Goal: Transaction & Acquisition: Obtain resource

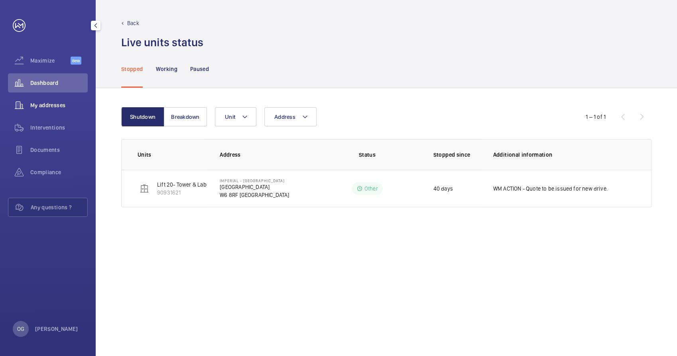
click at [44, 108] on span "My addresses" at bounding box center [58, 105] width 57 height 8
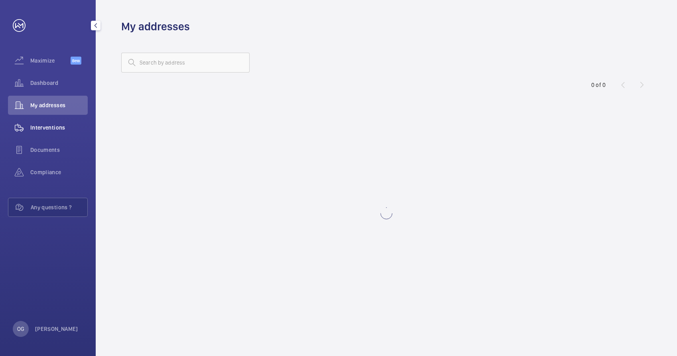
drag, startPoint x: 48, startPoint y: 133, endPoint x: 49, endPoint y: 126, distance: 6.8
click at [48, 131] on div "Interventions" at bounding box center [48, 127] width 80 height 19
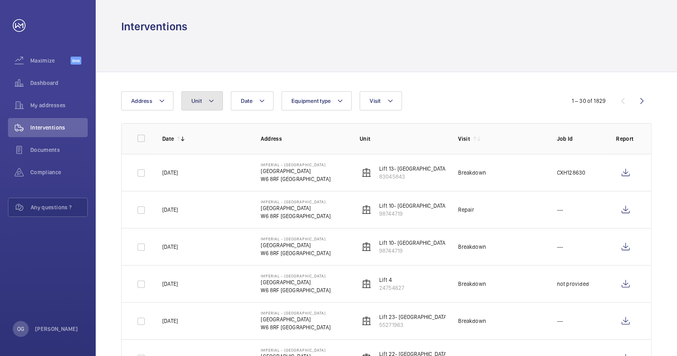
click at [216, 101] on button "Unit" at bounding box center [202, 100] width 41 height 19
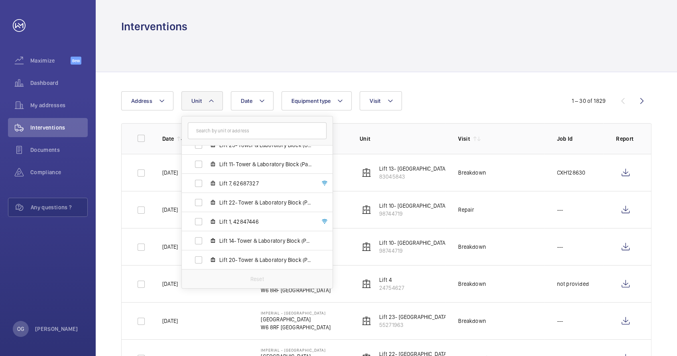
scroll to position [131, 0]
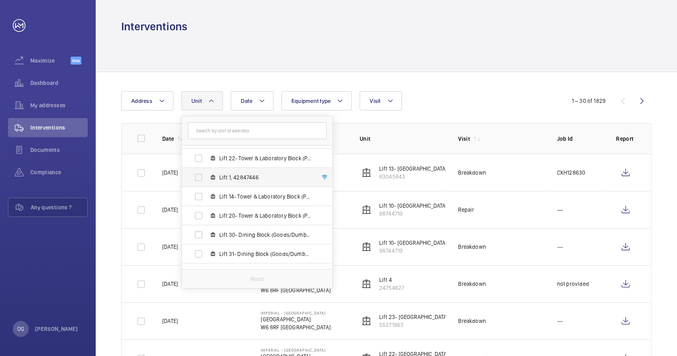
click at [261, 175] on span "Lift 1, 42847446" at bounding box center [265, 178] width 93 height 8
click at [207, 175] on input "Lift 1, 42847446" at bounding box center [199, 178] width 16 height 16
checkbox input "true"
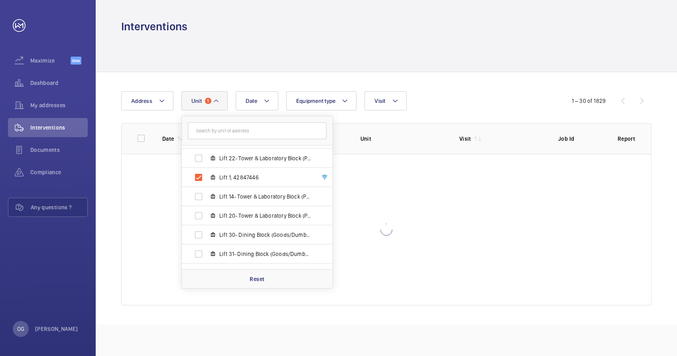
click at [431, 93] on div "Date Address Unit 1 [GEOGRAPHIC_DATA] - [GEOGRAPHIC_DATA] Lift 26- Care of the …" at bounding box center [338, 100] width 435 height 19
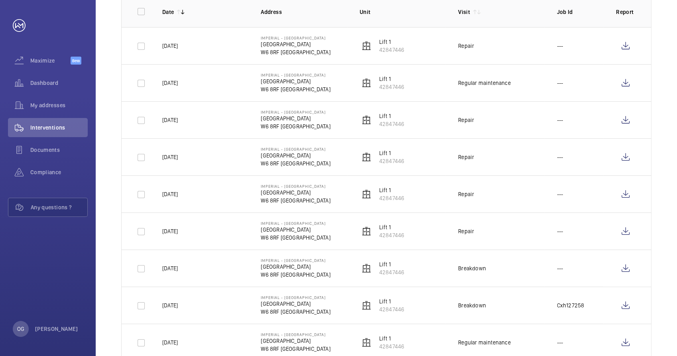
scroll to position [133, 0]
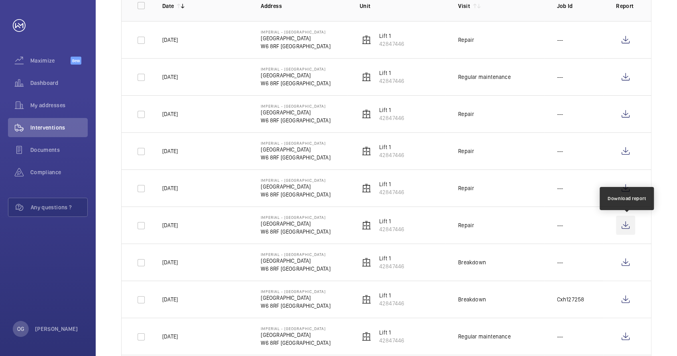
click at [625, 225] on wm-front-icon-button at bounding box center [625, 225] width 19 height 19
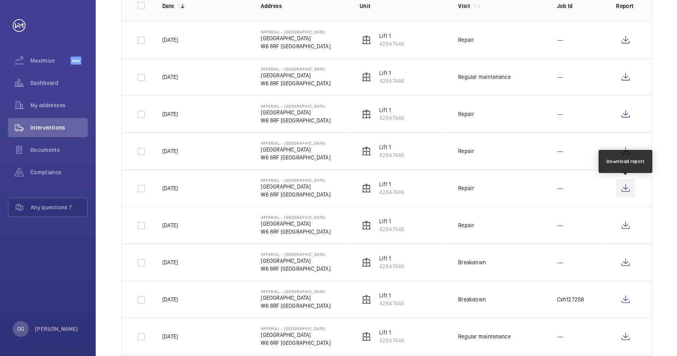
click at [631, 185] on wm-front-icon-button at bounding box center [625, 188] width 19 height 19
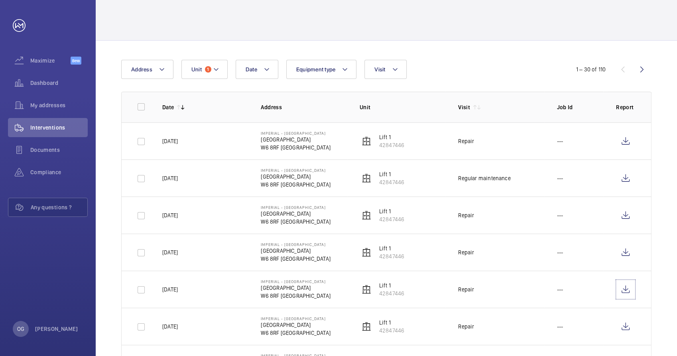
scroll to position [0, 0]
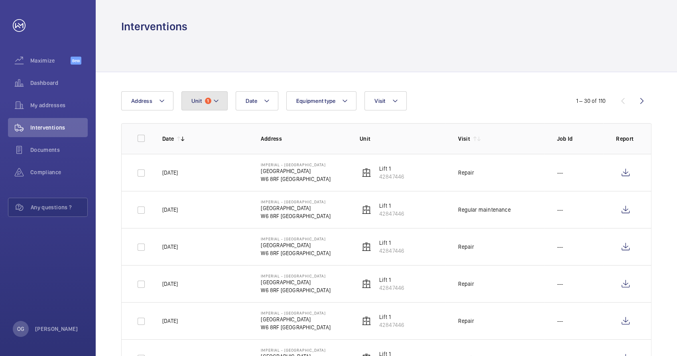
click at [215, 103] on mat-icon at bounding box center [216, 101] width 6 height 10
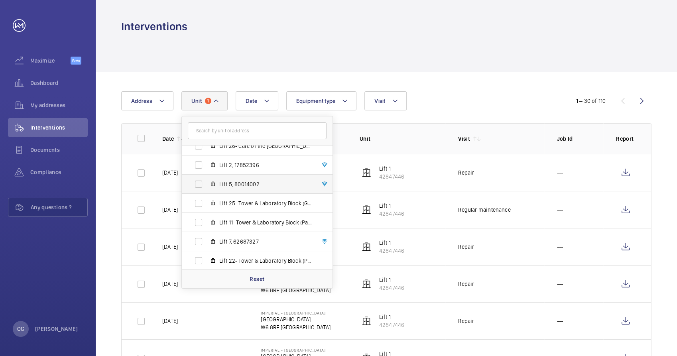
scroll to position [87, 0]
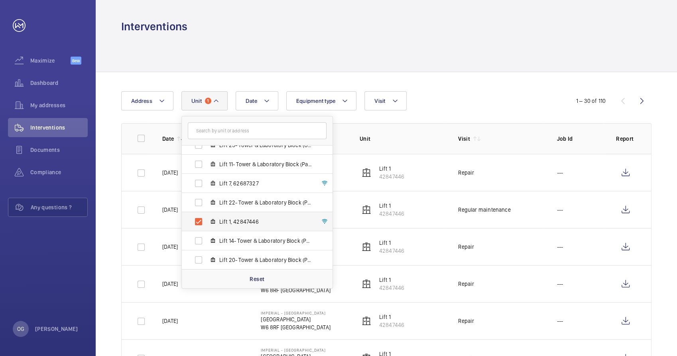
click at [226, 216] on label "Lift 1, 42847446" at bounding box center [251, 221] width 138 height 19
click at [207, 216] on input "Lift 1, 42847446" at bounding box center [199, 222] width 16 height 16
checkbox input "false"
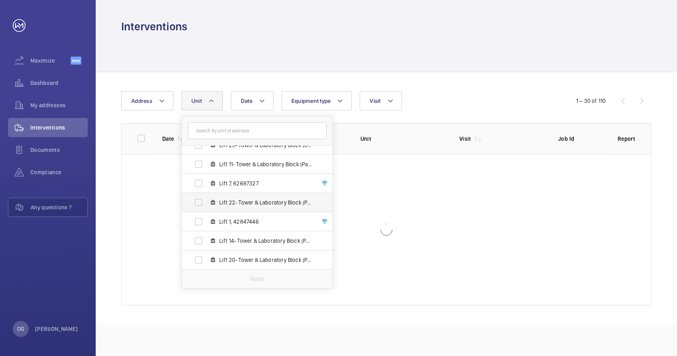
click at [236, 203] on span "Lift 22- Tower & Laboratory Block (Passenger), 90423677" at bounding box center [265, 203] width 93 height 8
click at [207, 203] on input "Lift 22- Tower & Laboratory Block (Passenger), 90423677" at bounding box center [199, 203] width 16 height 16
checkbox input "true"
click at [442, 102] on div "Date Address Unit 1 [GEOGRAPHIC_DATA] - [GEOGRAPHIC_DATA] Lift 26- Care of the …" at bounding box center [338, 100] width 435 height 19
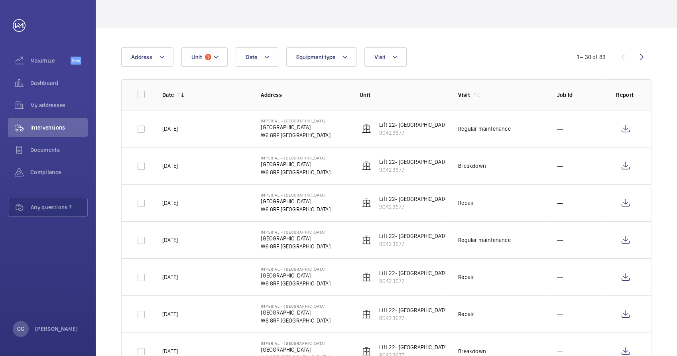
scroll to position [44, 0]
click at [626, 315] on wm-front-icon-button at bounding box center [625, 313] width 19 height 19
click at [626, 278] on wm-front-icon-button at bounding box center [625, 276] width 19 height 19
click at [625, 202] on wm-front-icon-button at bounding box center [625, 202] width 19 height 19
click at [630, 166] on wm-front-icon-button at bounding box center [625, 165] width 19 height 19
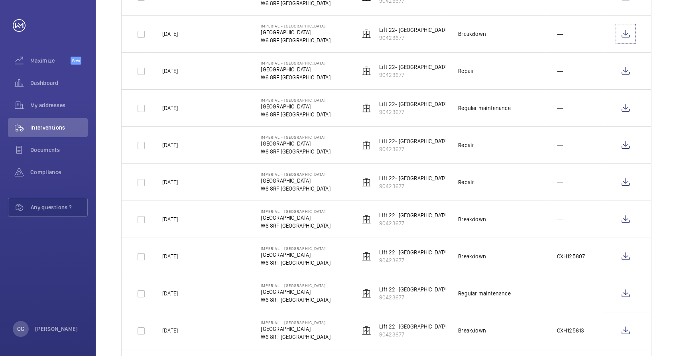
scroll to position [177, 0]
click at [625, 140] on wm-front-icon-button at bounding box center [625, 143] width 19 height 19
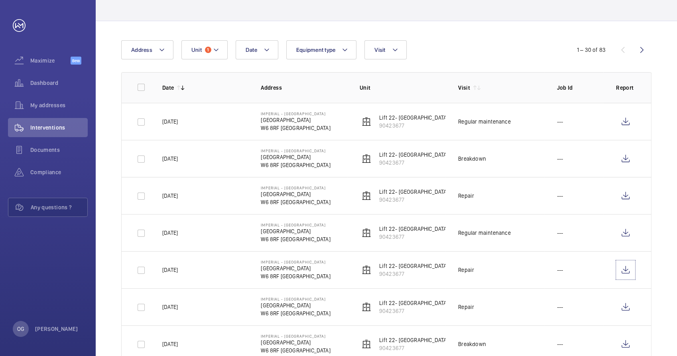
scroll to position [0, 0]
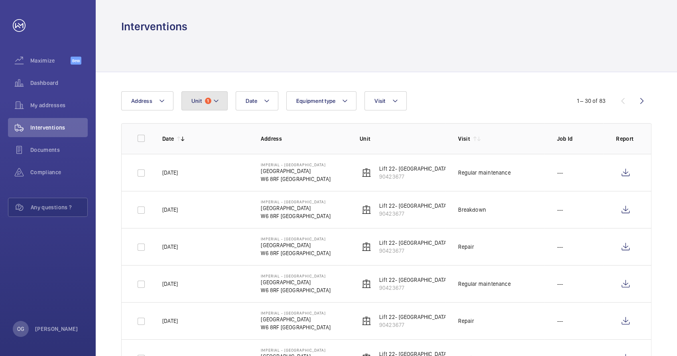
click at [215, 101] on mat-icon at bounding box center [216, 101] width 6 height 10
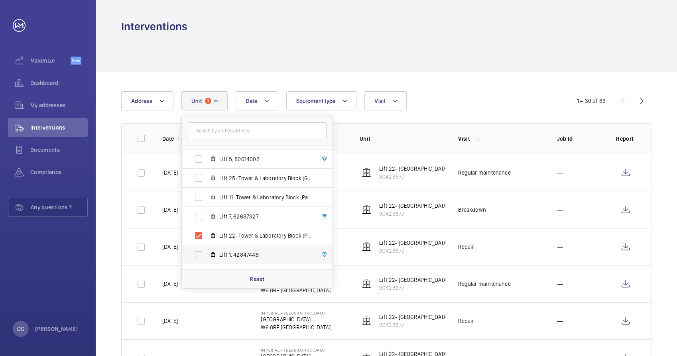
scroll to position [87, 0]
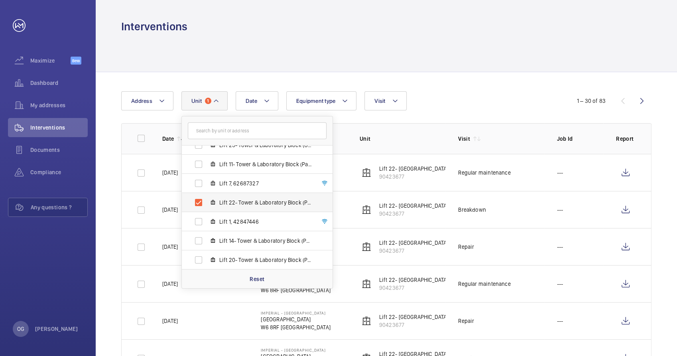
click at [247, 207] on label "Lift 22- Tower & Laboratory Block (Passenger), 90423677" at bounding box center [251, 202] width 138 height 19
click at [207, 207] on input "Lift 22- Tower & Laboratory Block (Passenger), 90423677" at bounding box center [199, 203] width 16 height 16
checkbox input "false"
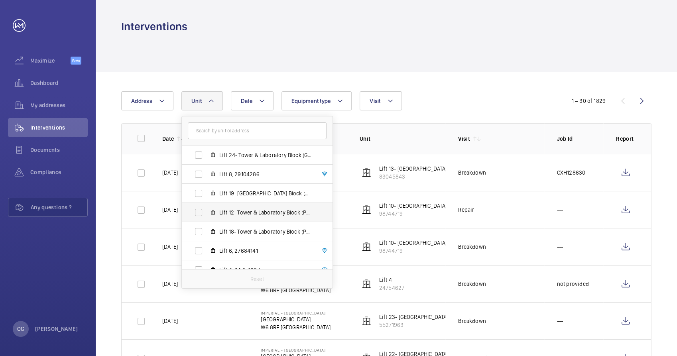
scroll to position [470, 0]
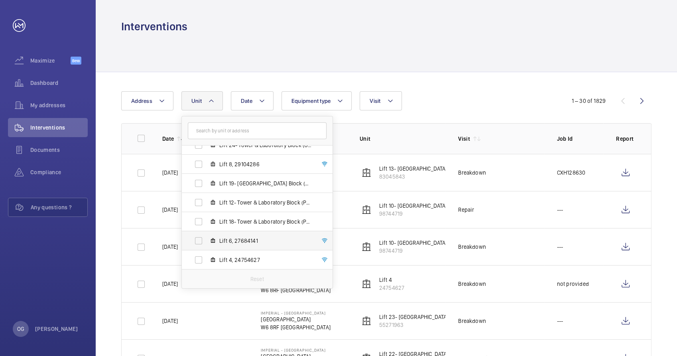
click at [240, 238] on span "Lift 6, 27684141" at bounding box center [265, 241] width 93 height 8
drag, startPoint x: 240, startPoint y: 238, endPoint x: 236, endPoint y: 242, distance: 5.6
click at [236, 242] on span "Lift 6, 27684141" at bounding box center [265, 241] width 93 height 8
click at [207, 242] on input "Lift 6, 27684141" at bounding box center [199, 241] width 16 height 16
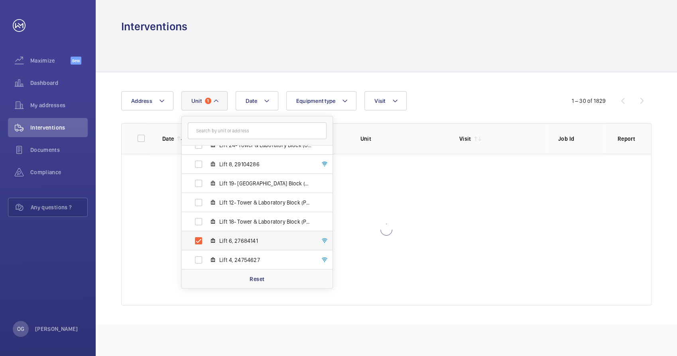
click at [232, 241] on span "Lift 6, 27684141" at bounding box center [265, 241] width 93 height 8
click at [207, 241] on input "Lift 6, 27684141" at bounding box center [199, 241] width 16 height 16
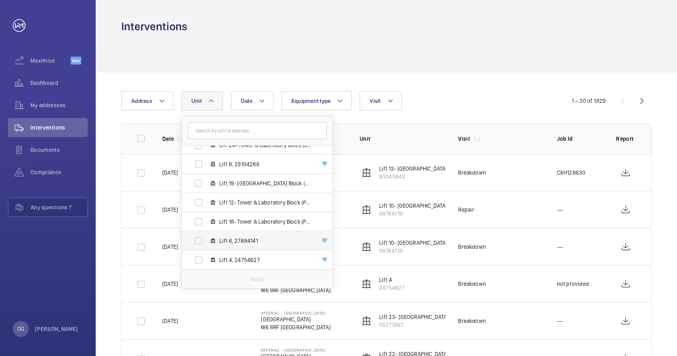
click at [201, 241] on label "Lift 6, 27684141" at bounding box center [251, 240] width 138 height 19
click at [201, 241] on input "Lift 6, 27684141" at bounding box center [199, 241] width 16 height 16
checkbox input "true"
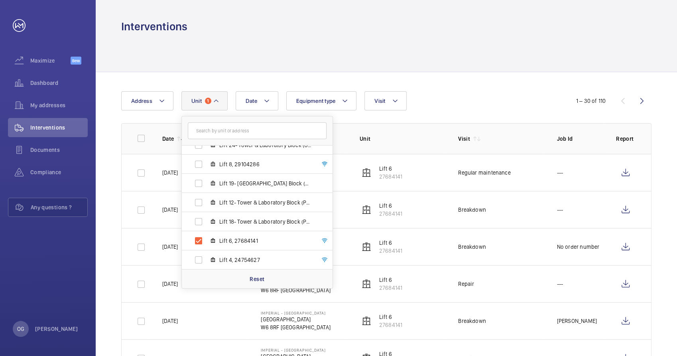
click at [404, 46] on div at bounding box center [386, 53] width 531 height 38
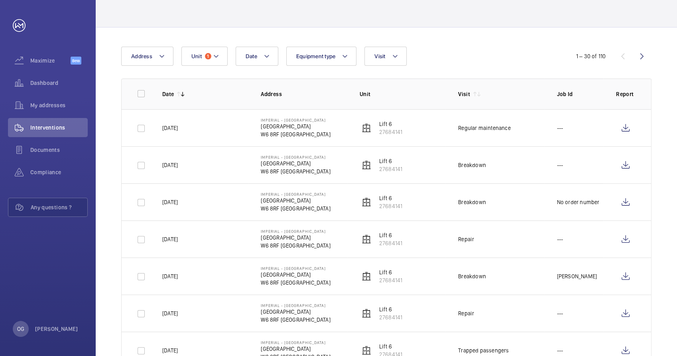
scroll to position [133, 0]
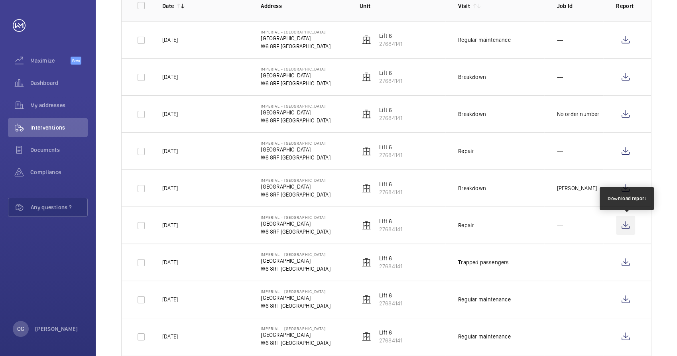
click at [623, 226] on wm-front-icon-button at bounding box center [625, 225] width 19 height 19
